Goal: Task Accomplishment & Management: Manage account settings

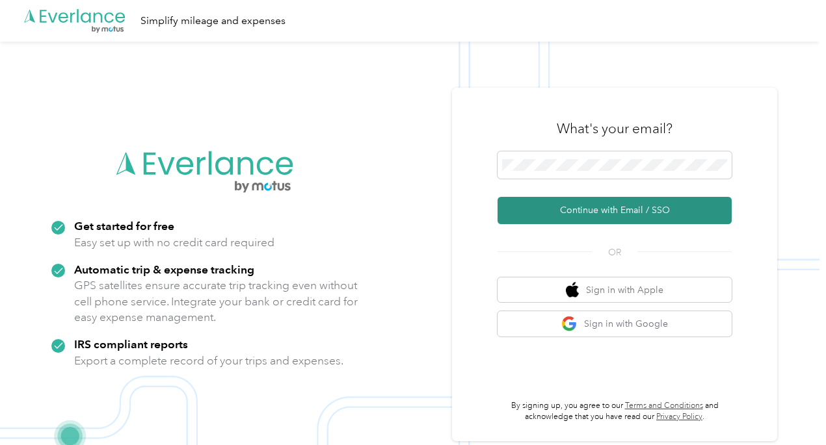
click at [595, 209] on button "Continue with Email / SSO" at bounding box center [614, 210] width 234 height 27
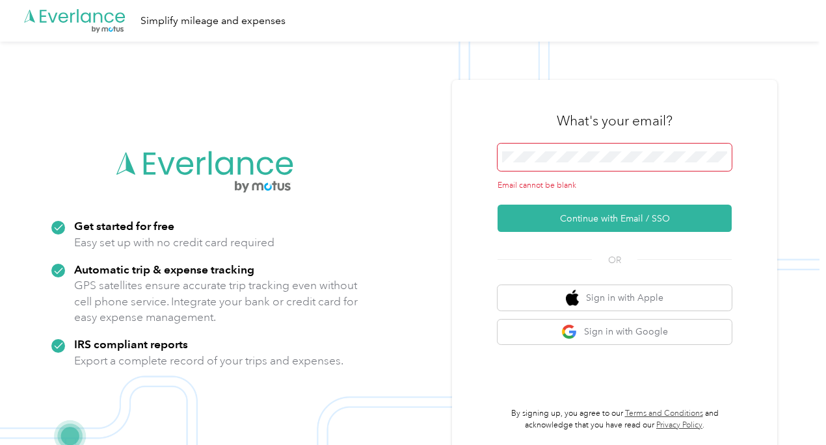
click at [523, 164] on span at bounding box center [614, 157] width 234 height 27
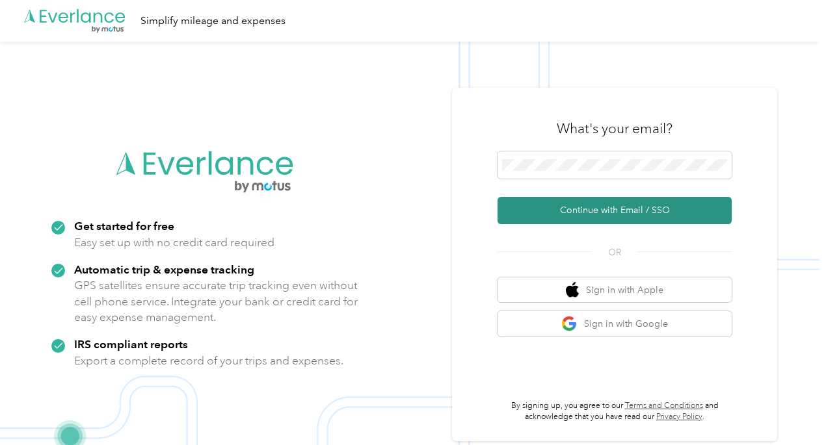
click at [636, 211] on button "Continue with Email / SSO" at bounding box center [614, 210] width 234 height 27
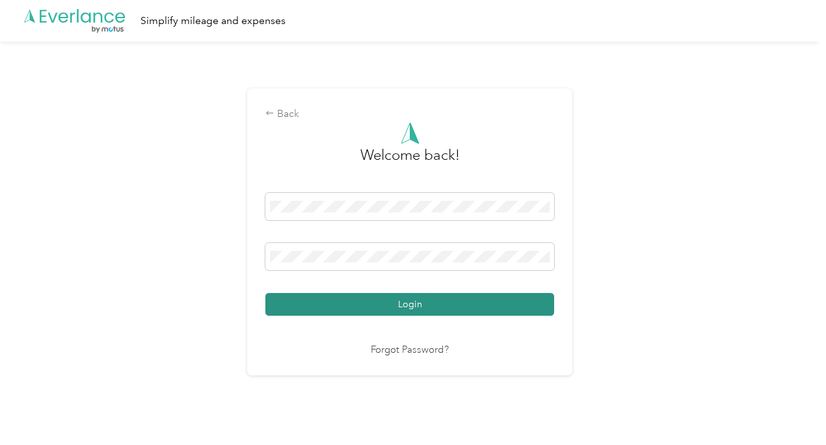
click at [351, 306] on button "Login" at bounding box center [409, 304] width 289 height 23
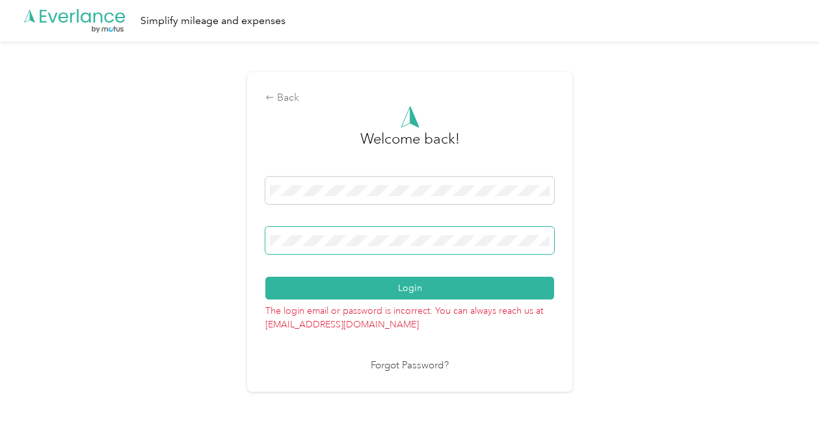
click at [368, 233] on span at bounding box center [409, 240] width 289 height 27
click at [265, 277] on button "Login" at bounding box center [409, 288] width 289 height 23
drag, startPoint x: 509, startPoint y: 247, endPoint x: 558, endPoint y: 253, distance: 49.1
click at [558, 253] on div "Back Welcome back! Login The login email or password is incorrect. You can alwa…" at bounding box center [409, 231] width 325 height 319
click at [553, 239] on span at bounding box center [409, 240] width 289 height 27
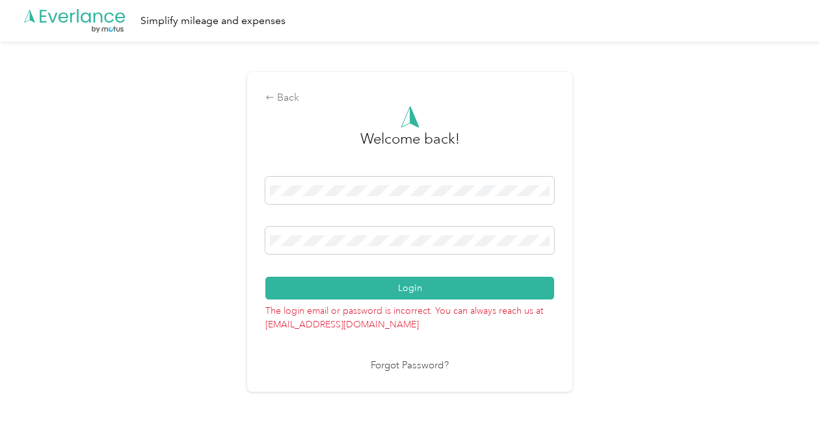
click at [269, 263] on div "Login" at bounding box center [409, 238] width 289 height 123
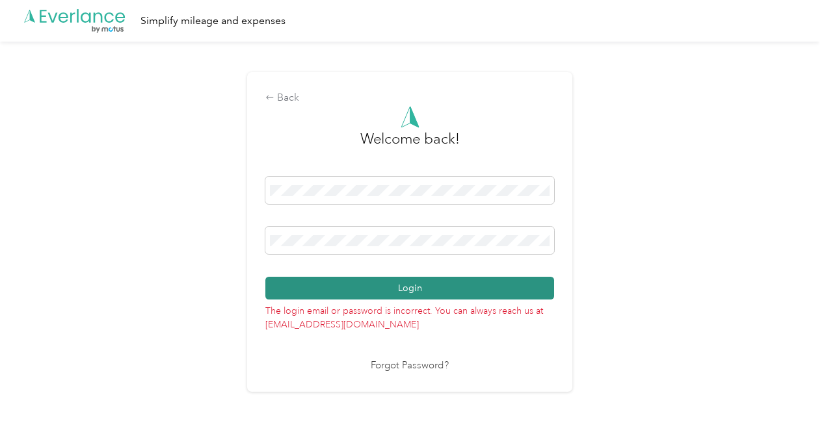
click at [439, 293] on button "Login" at bounding box center [409, 288] width 289 height 23
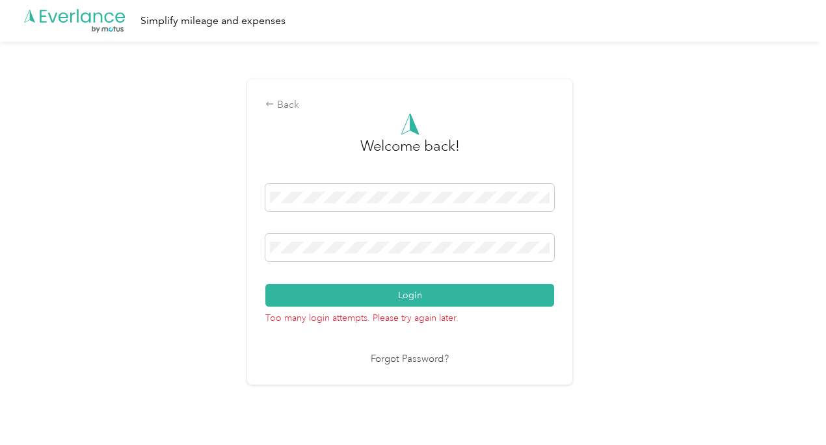
click at [413, 364] on link "Forgot Password?" at bounding box center [410, 359] width 78 height 15
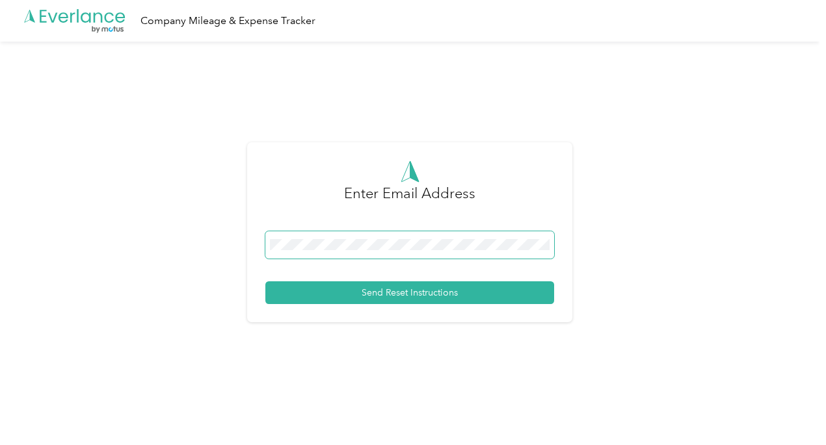
click at [300, 250] on span at bounding box center [409, 244] width 289 height 27
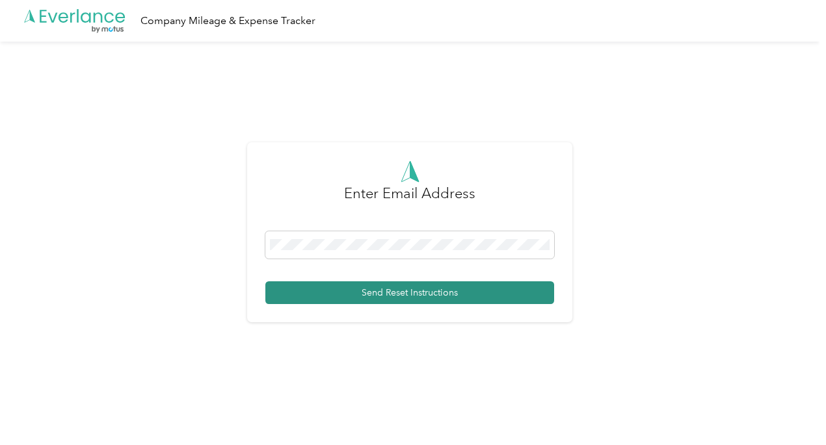
click at [501, 296] on button "Send Reset Instructions" at bounding box center [409, 292] width 289 height 23
